Goal: Task Accomplishment & Management: Use online tool/utility

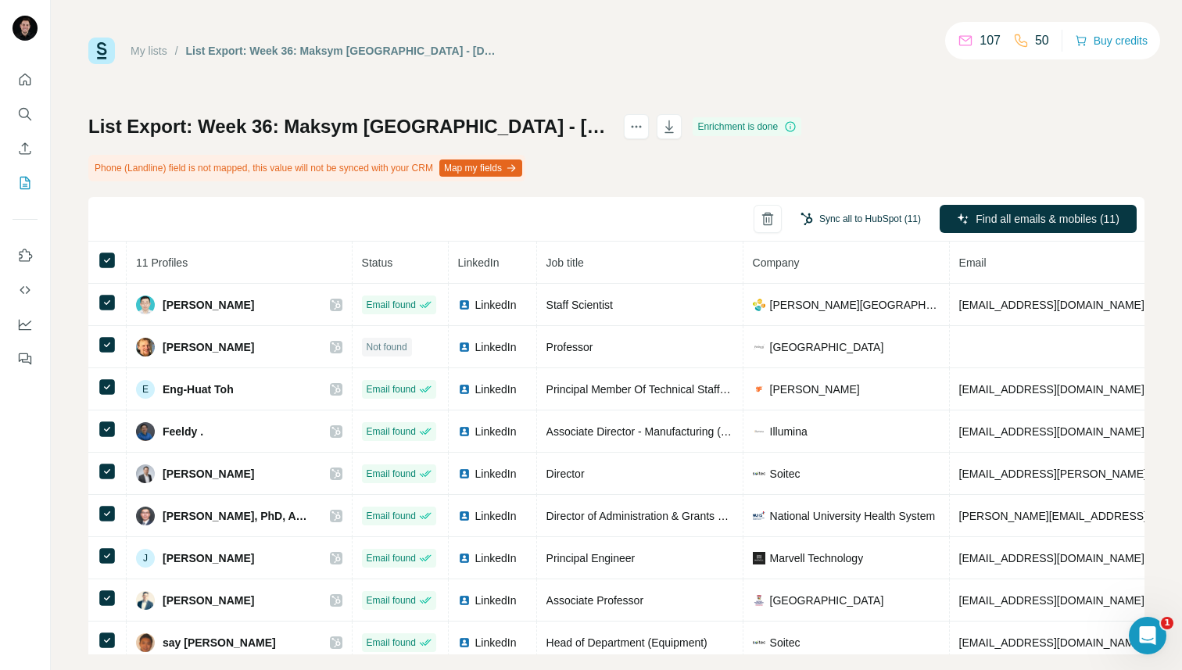
click at [845, 215] on button "Sync all to HubSpot (11)" at bounding box center [861, 218] width 142 height 23
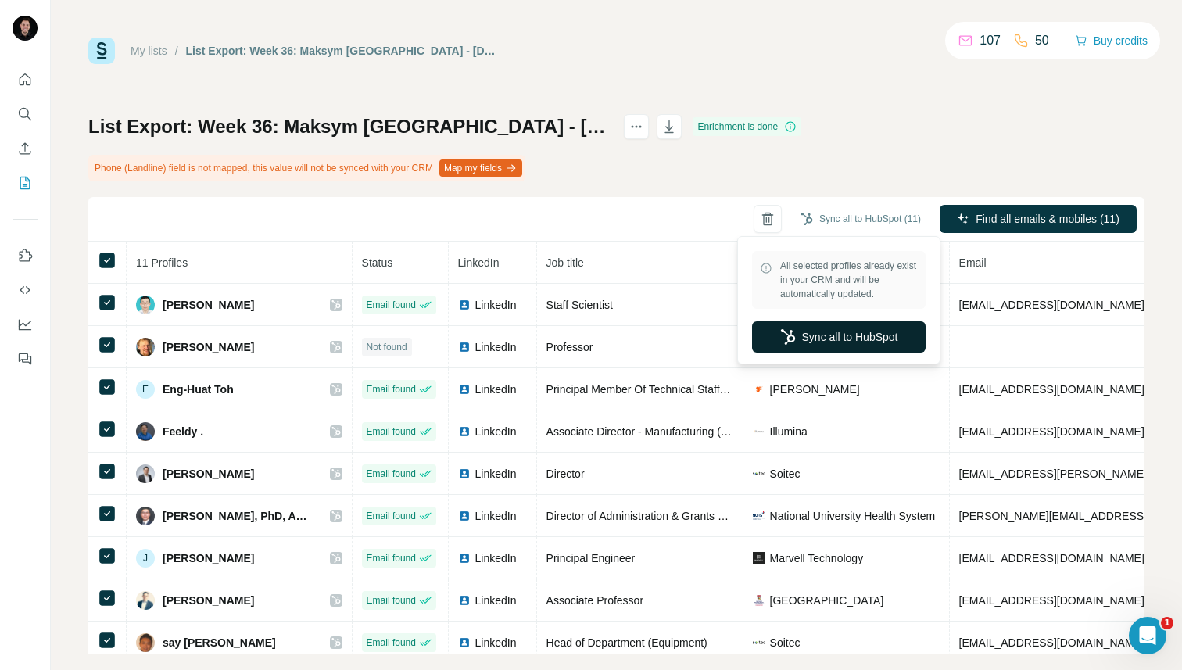
click at [799, 332] on button "Sync all to HubSpot" at bounding box center [839, 336] width 174 height 31
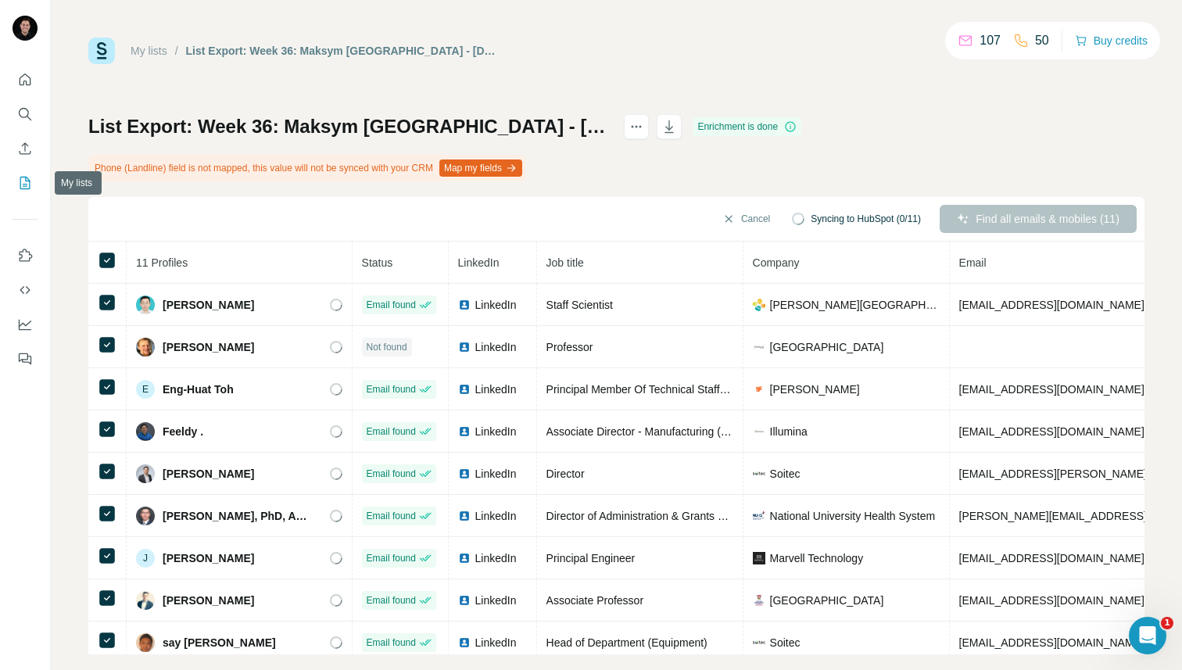
click at [23, 181] on icon "My lists" at bounding box center [25, 183] width 16 height 16
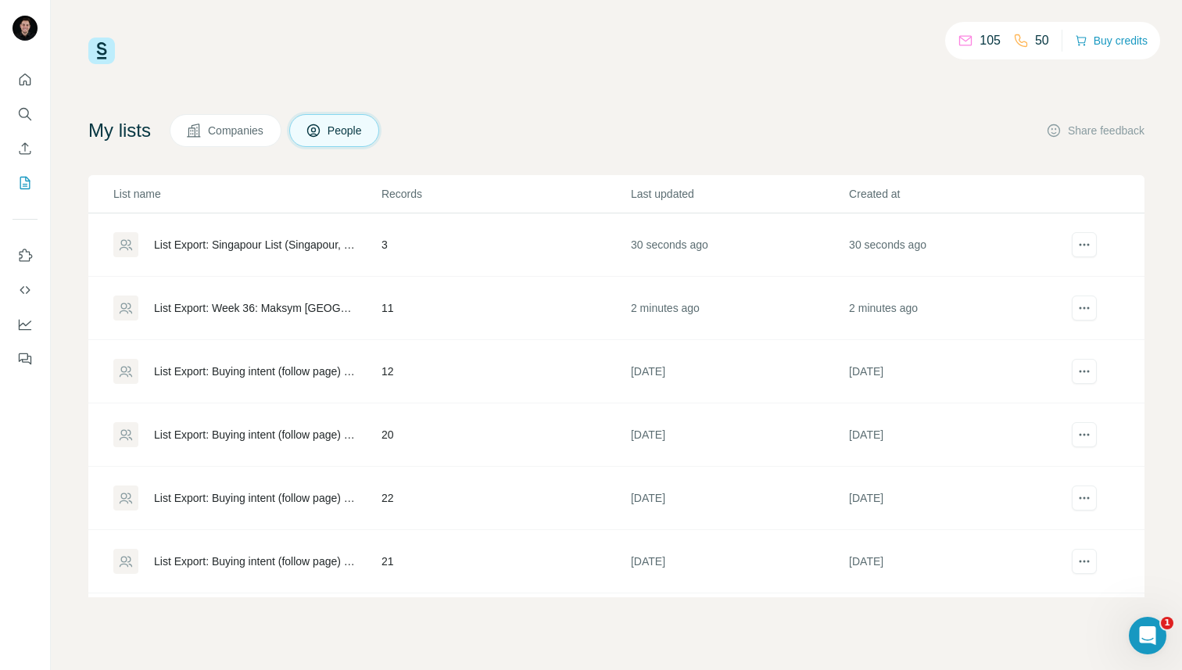
click at [240, 252] on div "List Export: Singapour List (Singapour, [GEOGRAPHIC_DATA], Following A3D) - [DA…" at bounding box center [254, 245] width 201 height 16
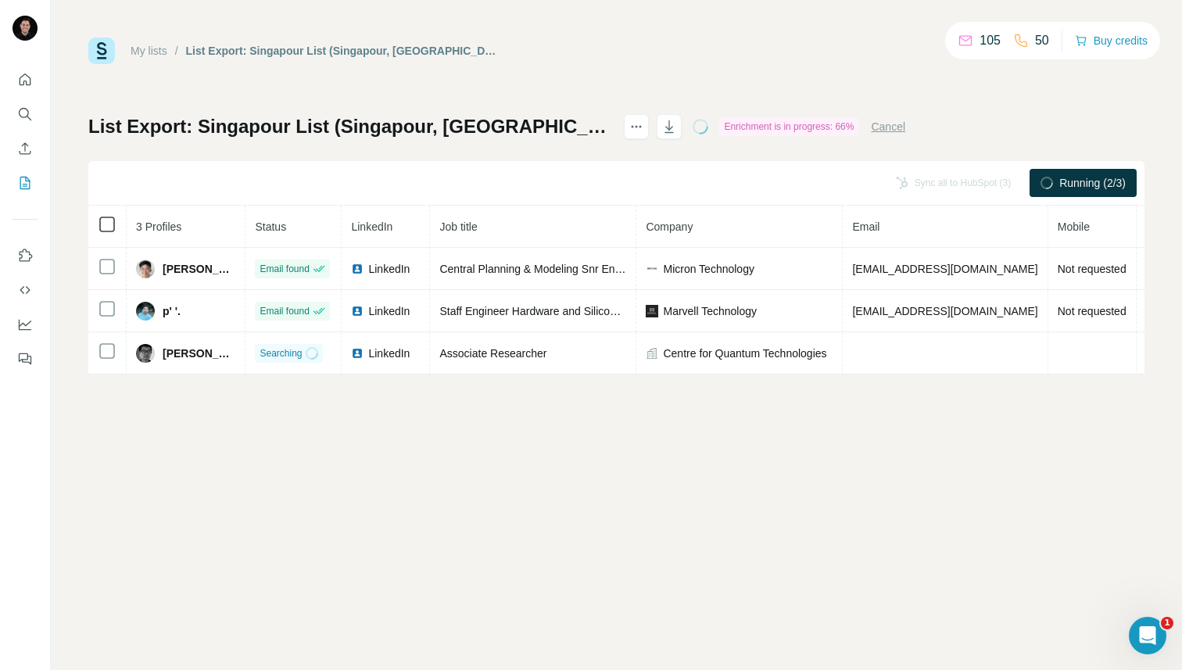
click at [109, 219] on div "Sync all to HubSpot (3) Running (2/3) 3 Profiles Status LinkedIn Job title Comp…" at bounding box center [616, 267] width 1056 height 213
